Goal: Task Accomplishment & Management: Use online tool/utility

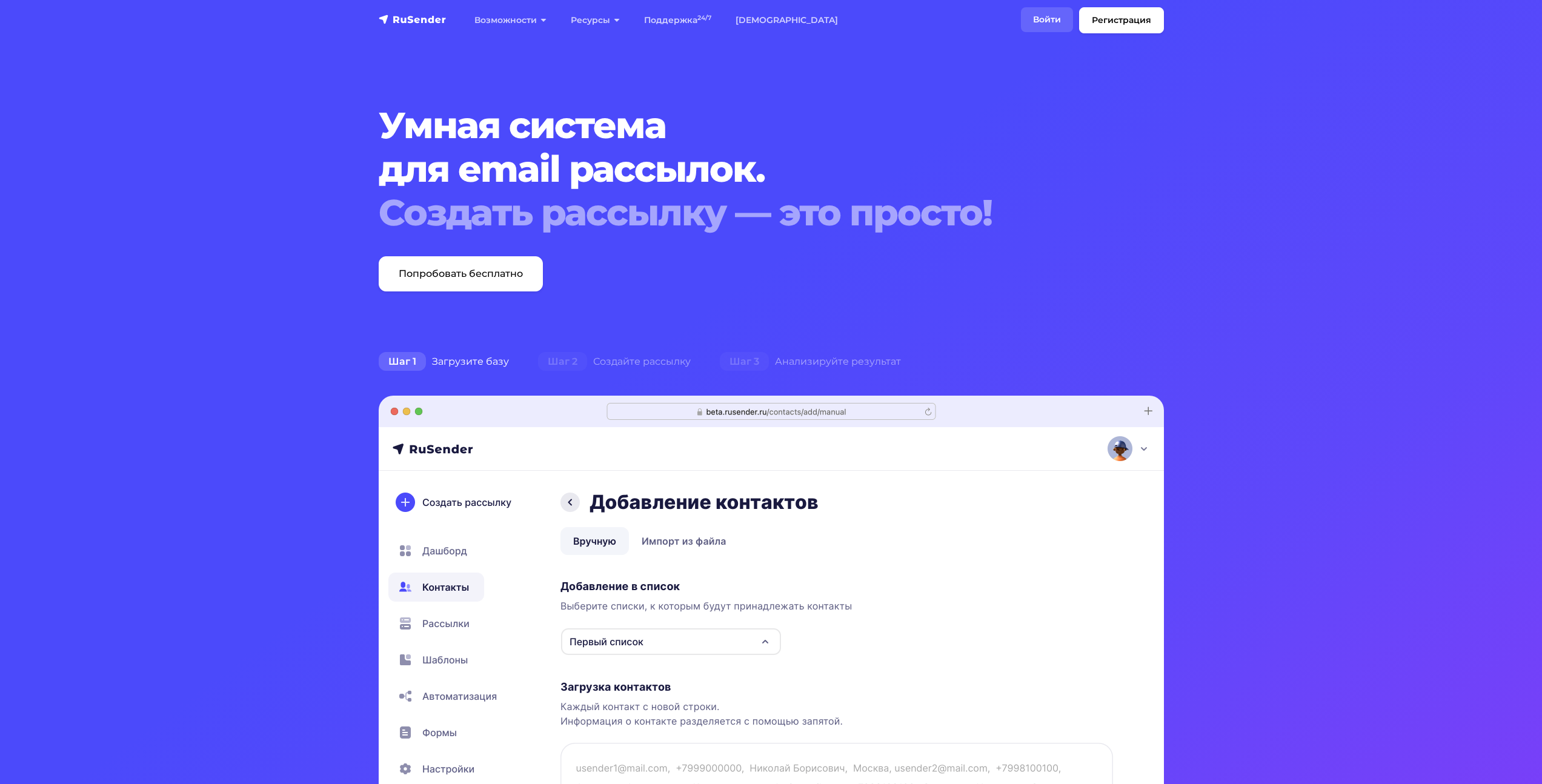
click at [1060, 15] on link "Войти" at bounding box center [1047, 19] width 52 height 25
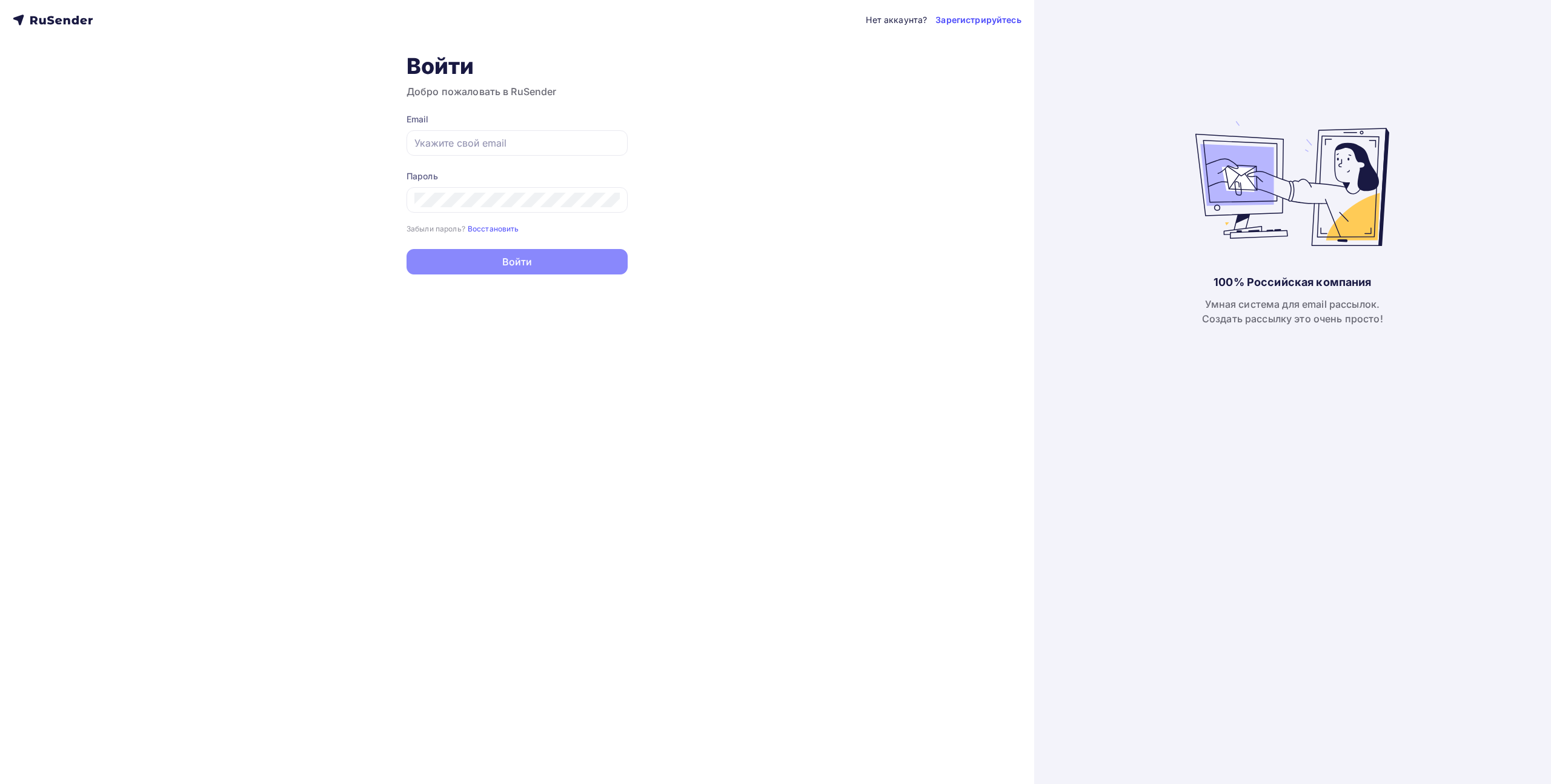
type input "[EMAIL_ADDRESS][DOMAIN_NAME]"
click at [532, 265] on button "Войти" at bounding box center [517, 262] width 221 height 25
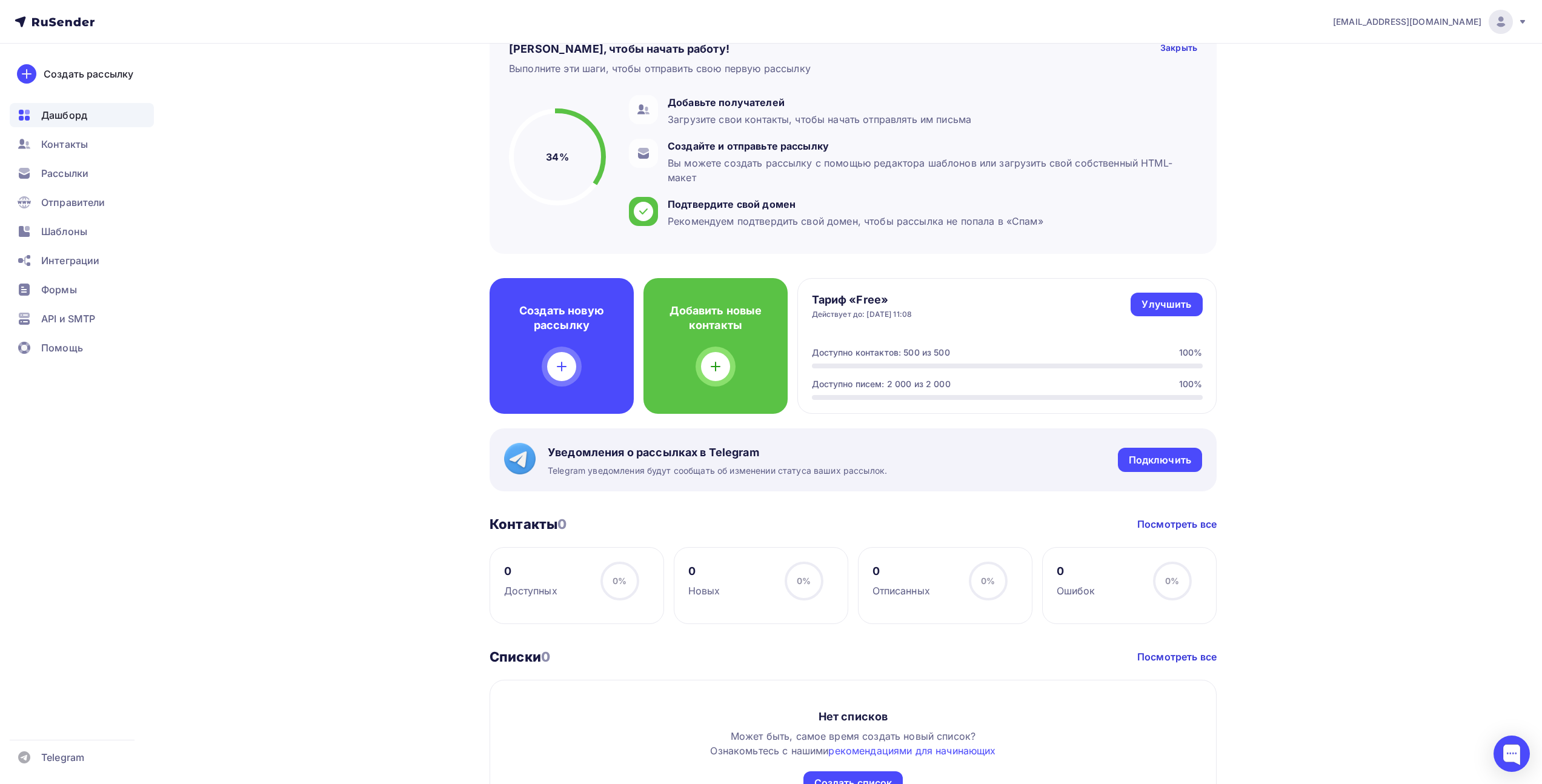
scroll to position [374, 0]
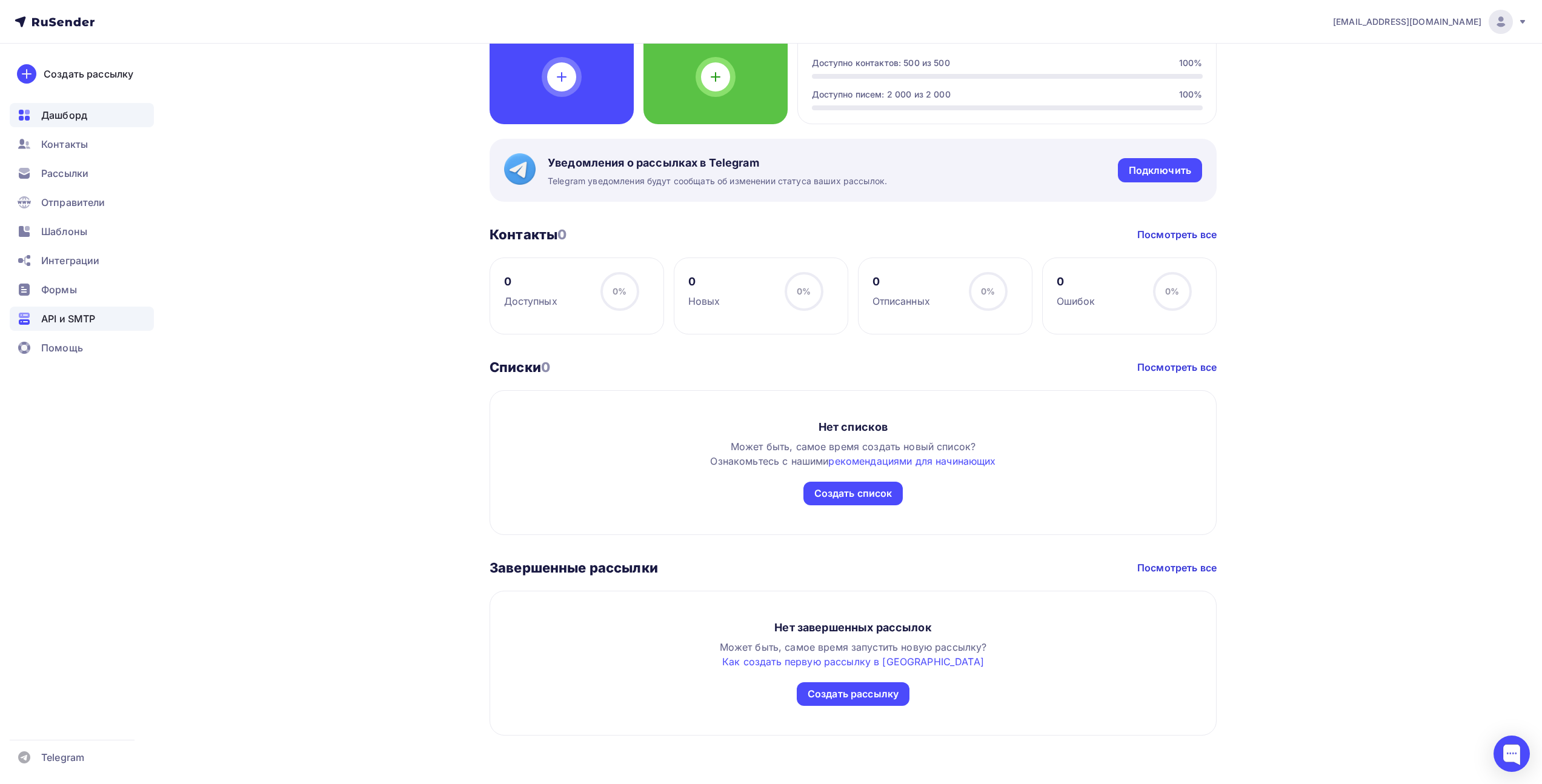
click at [84, 314] on span "API и SMTP" at bounding box center [68, 319] width 54 height 14
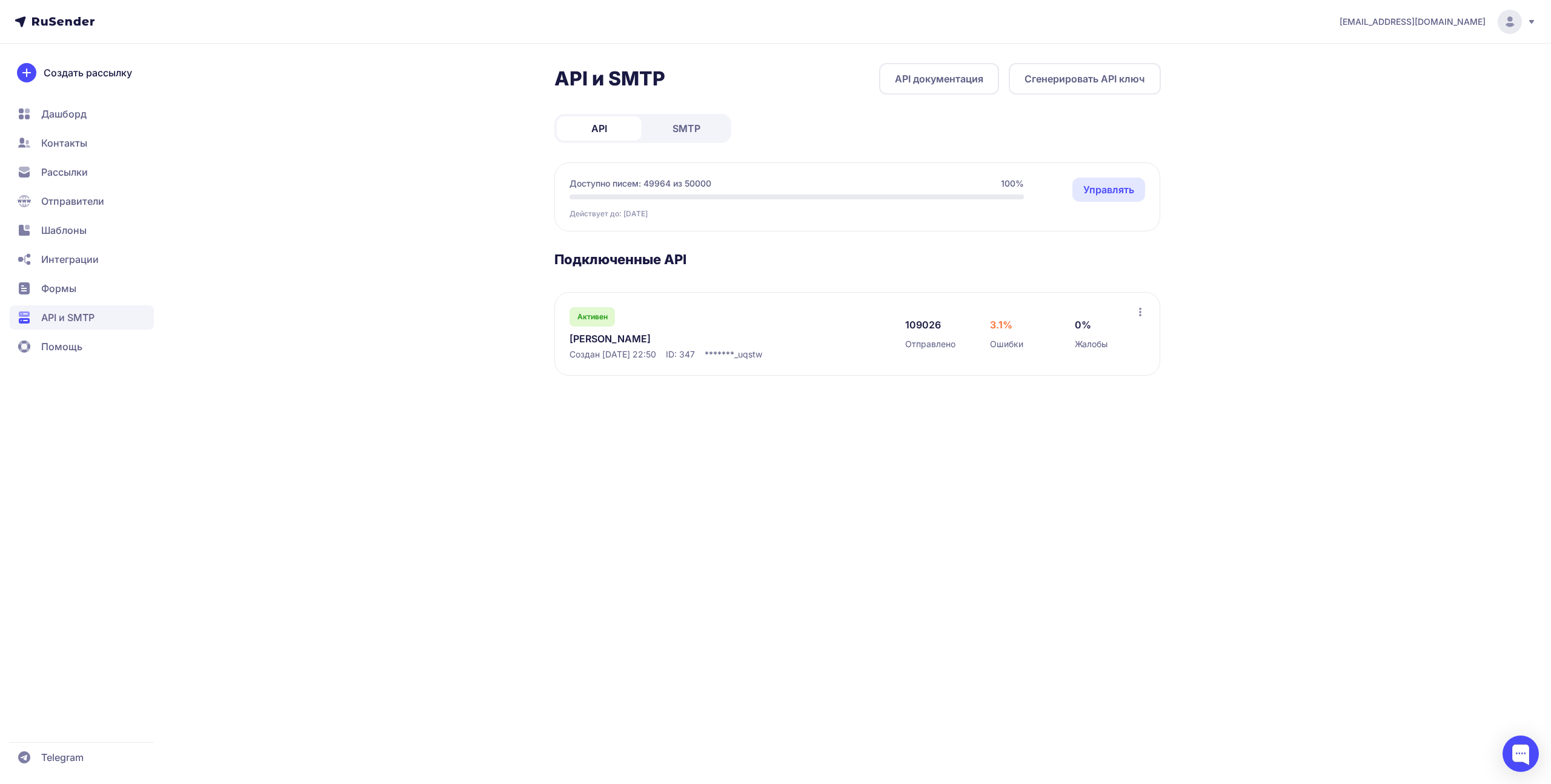
click at [615, 334] on link "Русендер Апи" at bounding box center [693, 338] width 249 height 14
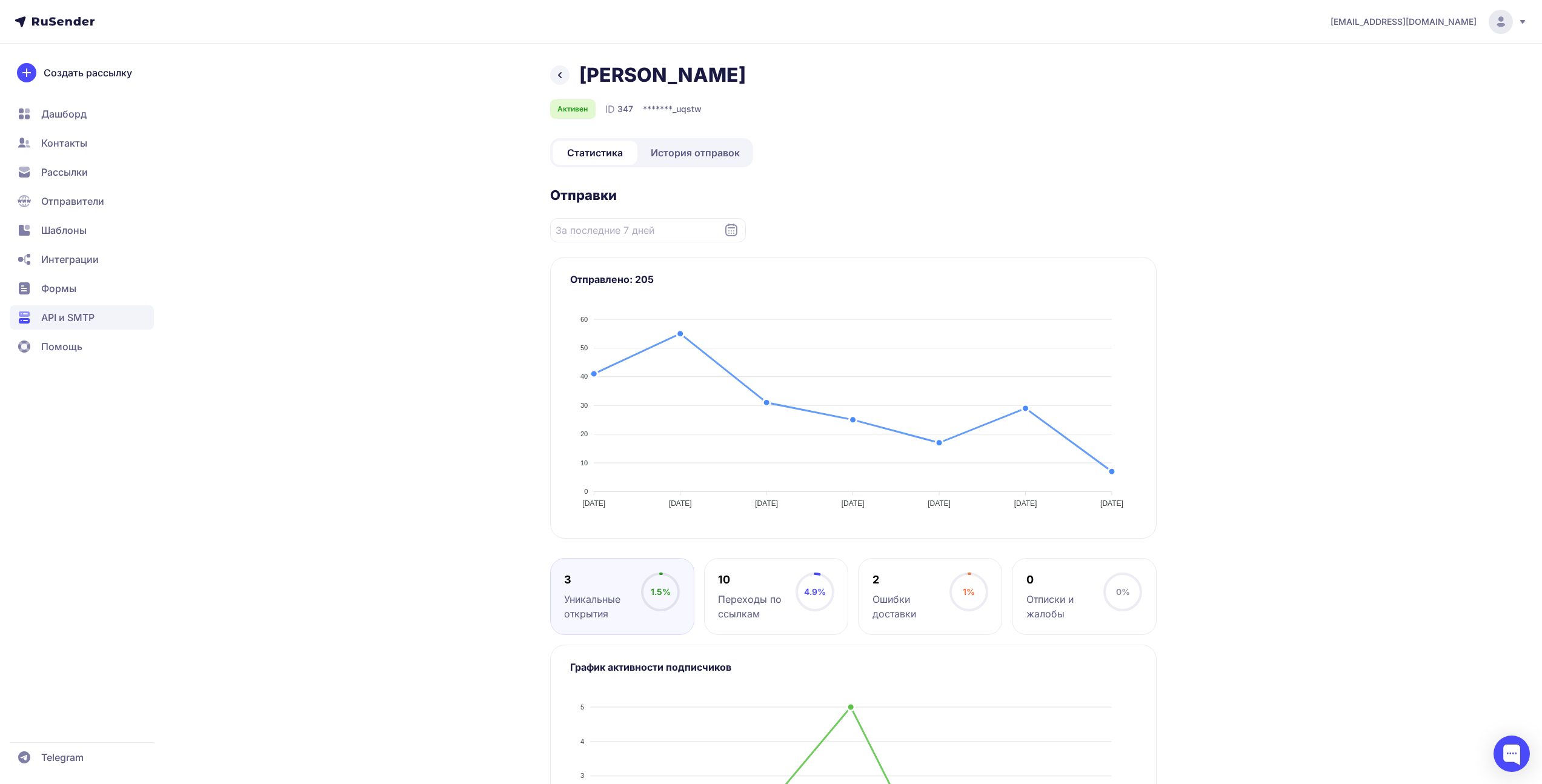
click at [62, 120] on span "Дашборд" at bounding box center [64, 114] width 45 height 14
